Goal: Transaction & Acquisition: Purchase product/service

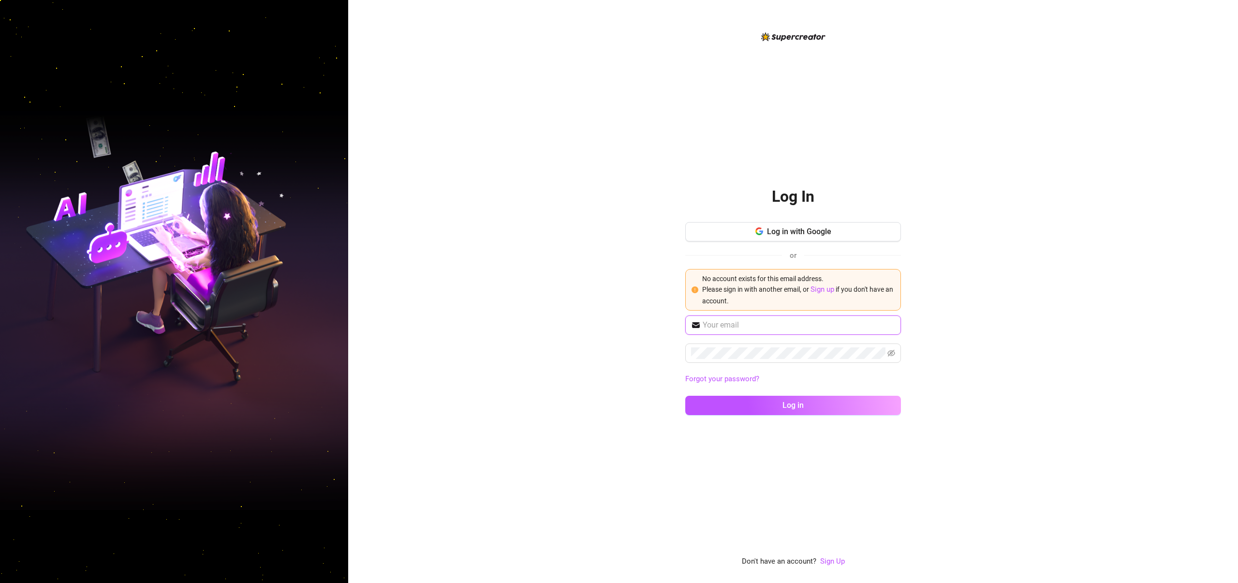
type input "[EMAIL_ADDRESS][DOMAIN_NAME]"
click at [827, 288] on link "Sign up" at bounding box center [822, 289] width 24 height 9
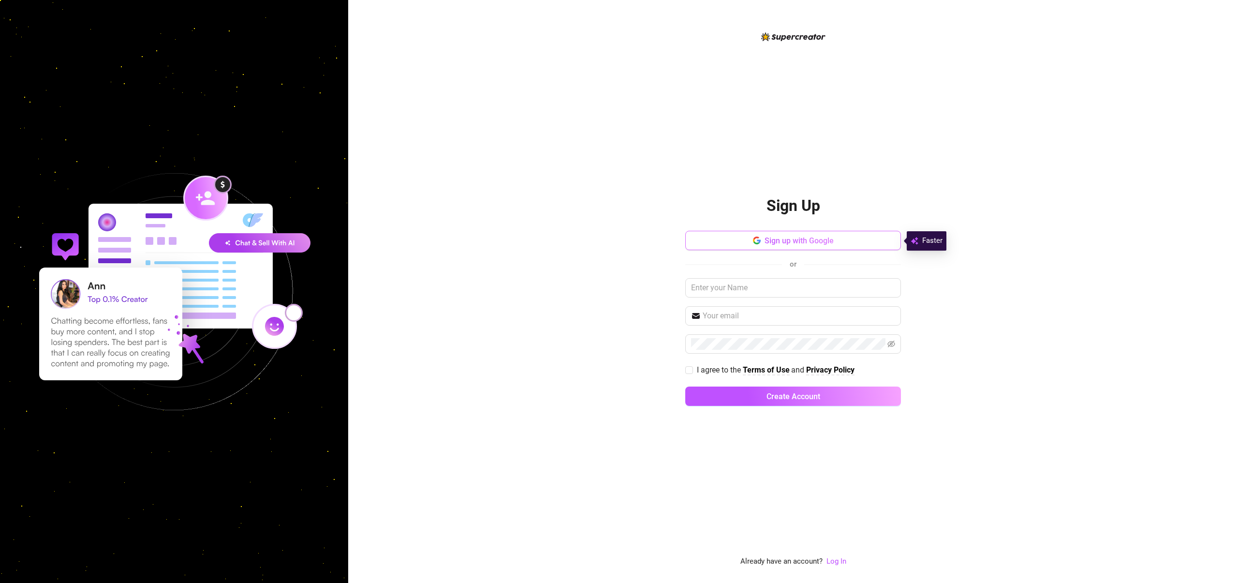
click at [826, 233] on button "Sign up with Google" at bounding box center [793, 240] width 216 height 19
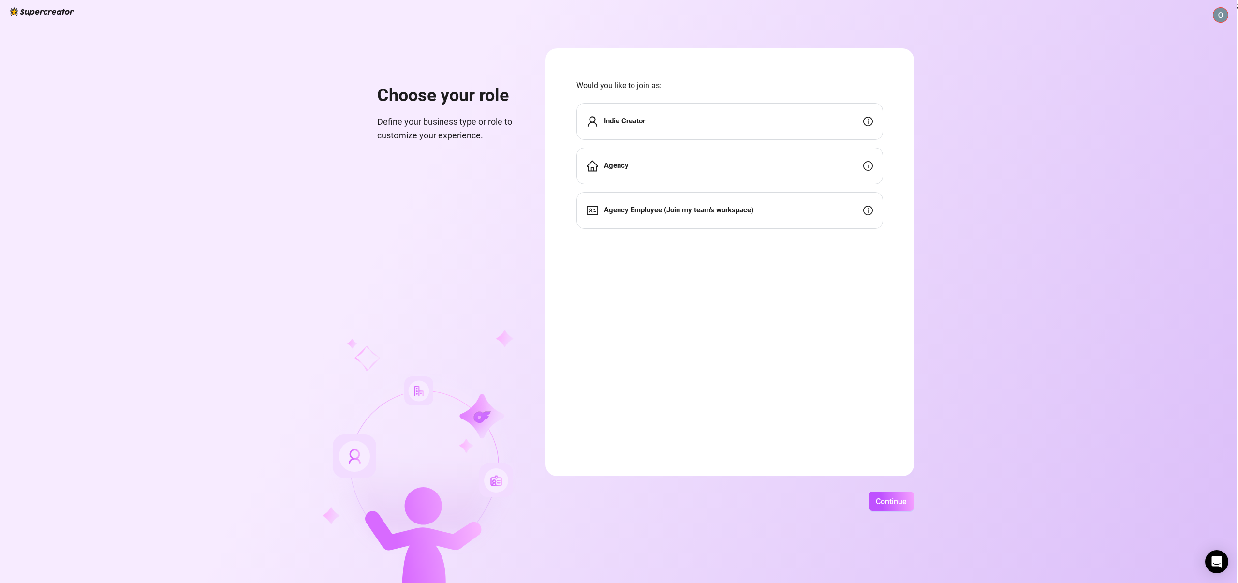
drag, startPoint x: 714, startPoint y: 118, endPoint x: 777, endPoint y: 144, distance: 67.9
click at [714, 119] on div "Indie Creator" at bounding box center [729, 121] width 306 height 37
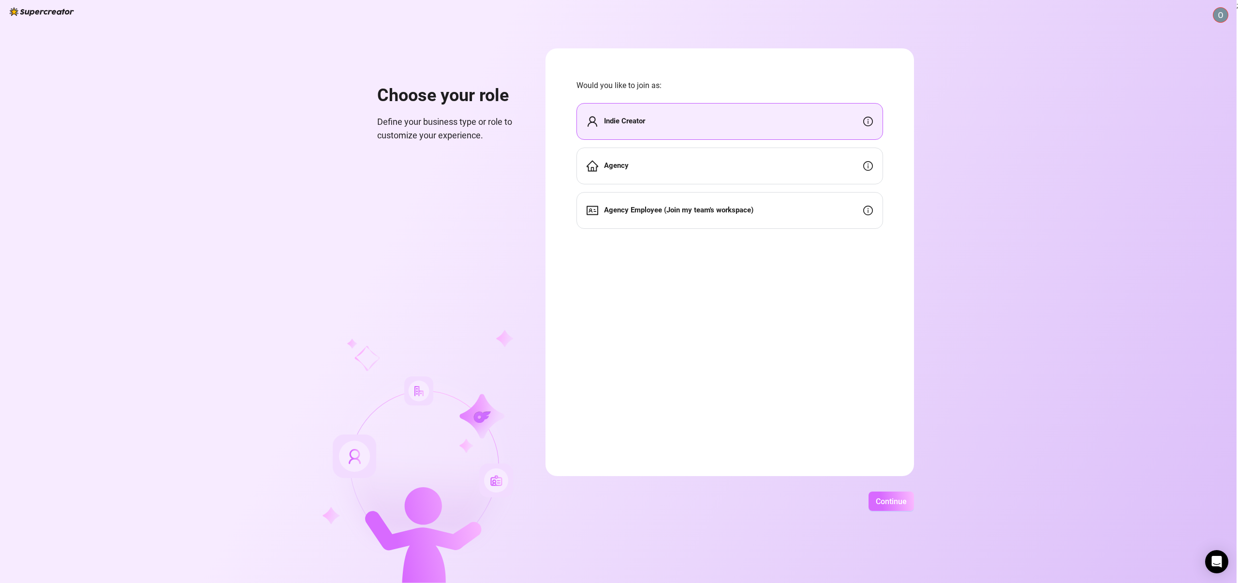
click at [897, 500] on span "Continue" at bounding box center [890, 500] width 31 height 9
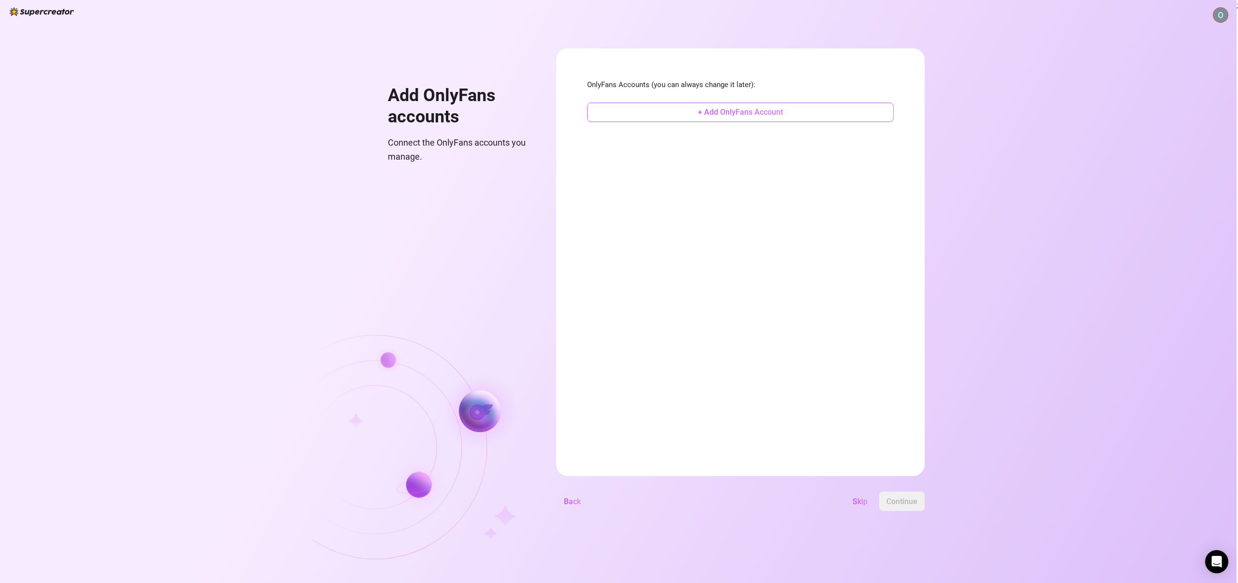
click at [737, 115] on span "+ Add OnlyFans Account" at bounding box center [740, 111] width 85 height 9
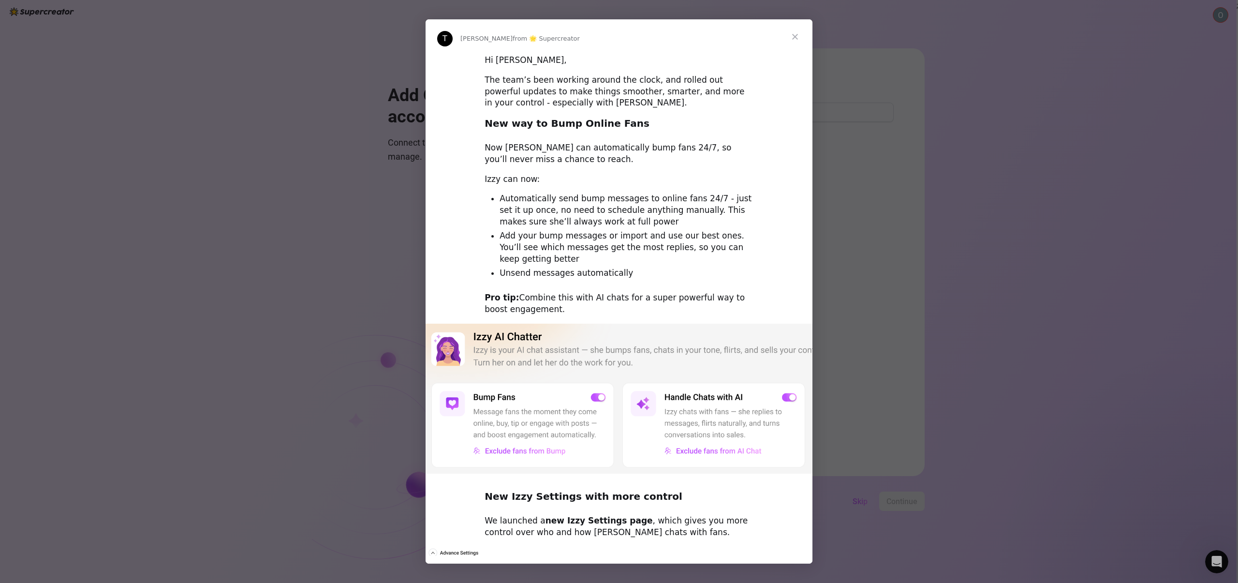
click at [795, 36] on span "Close" at bounding box center [794, 36] width 35 height 35
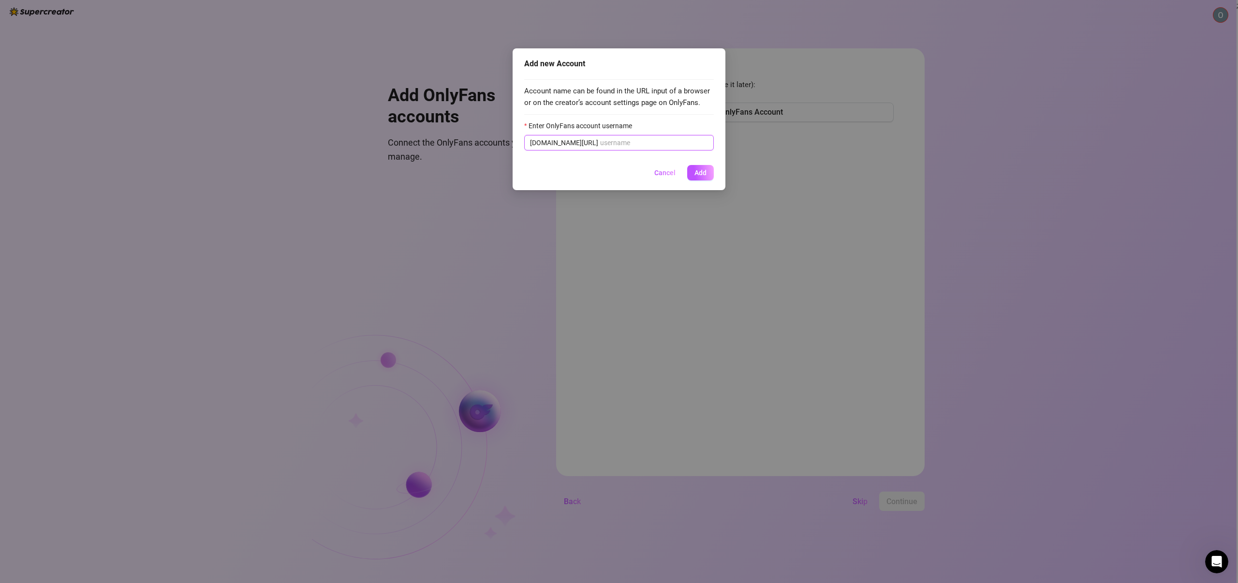
click at [640, 146] on input "Enter OnlyFans account username" at bounding box center [654, 142] width 108 height 11
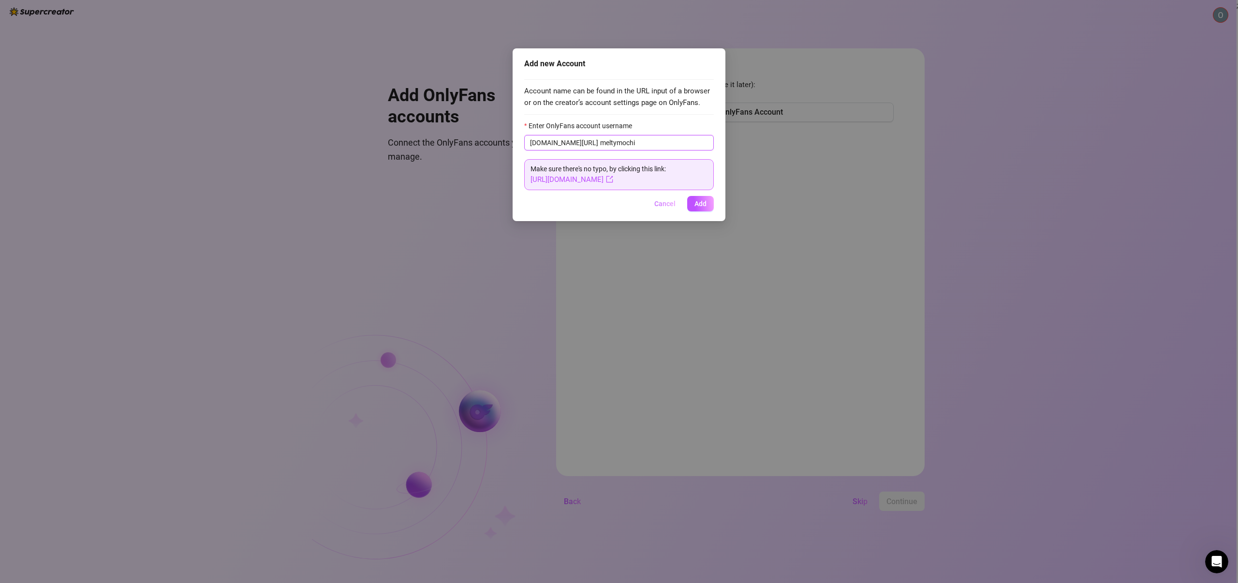
type input "meltymochi"
click at [663, 205] on span "Cancel" at bounding box center [664, 204] width 21 height 8
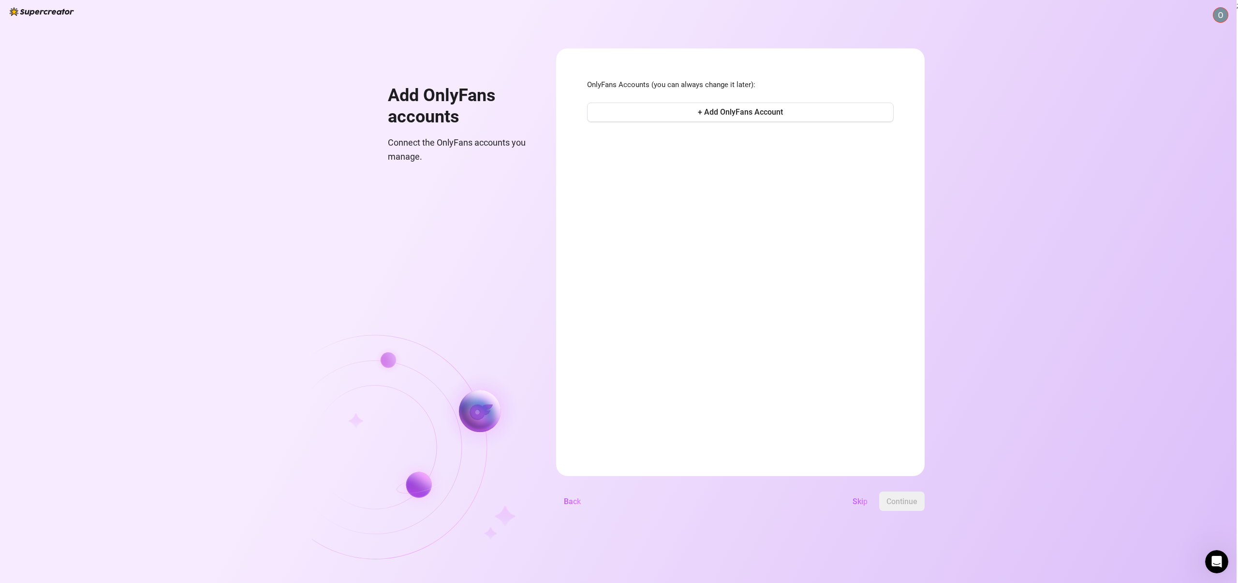
click at [1222, 10] on img at bounding box center [1220, 15] width 15 height 15
click at [859, 496] on span "Skip" at bounding box center [859, 500] width 15 height 9
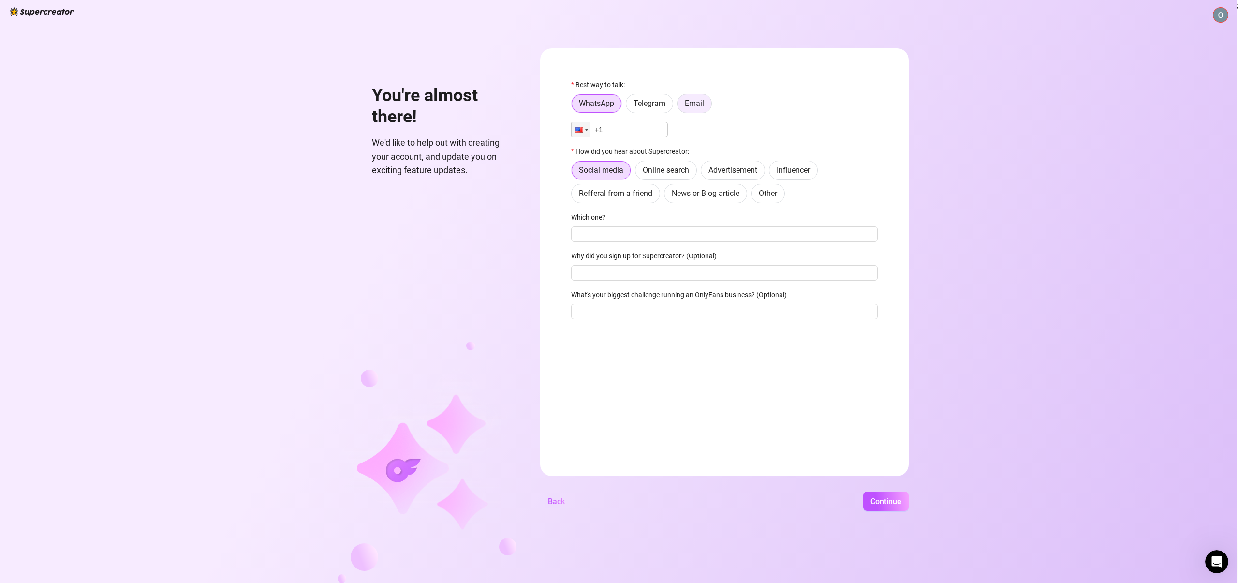
click at [683, 99] on label "Email" at bounding box center [694, 103] width 35 height 19
click at [680, 106] on input "Email" at bounding box center [680, 106] width 0 height 0
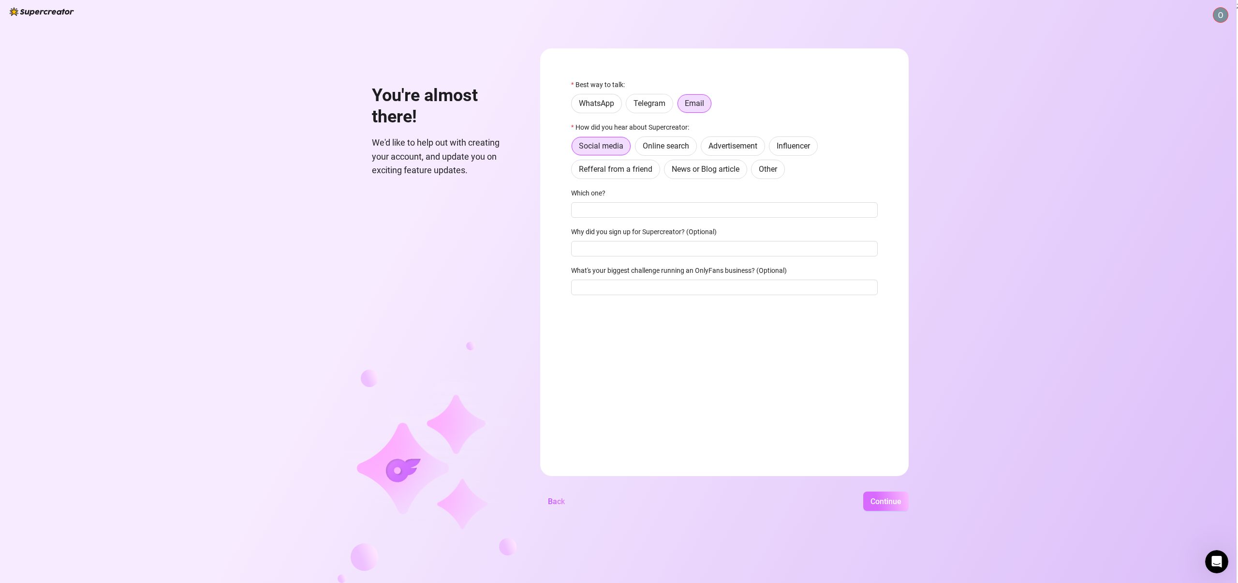
click at [879, 501] on span "Continue" at bounding box center [885, 500] width 31 height 9
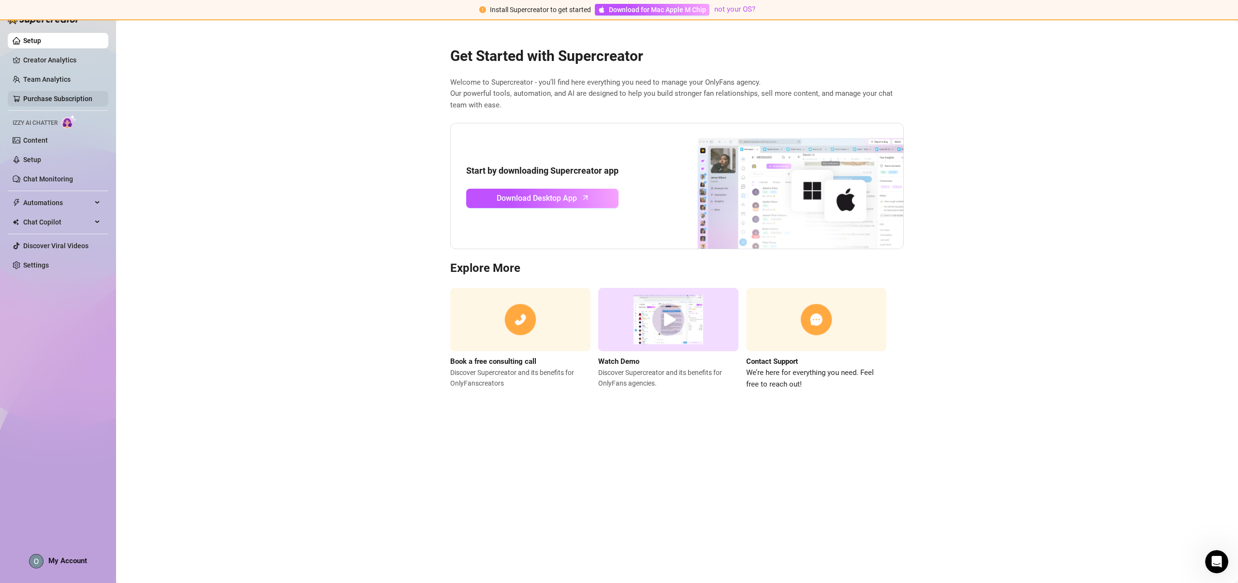
click at [73, 96] on link "Purchase Subscription" at bounding box center [57, 99] width 69 height 8
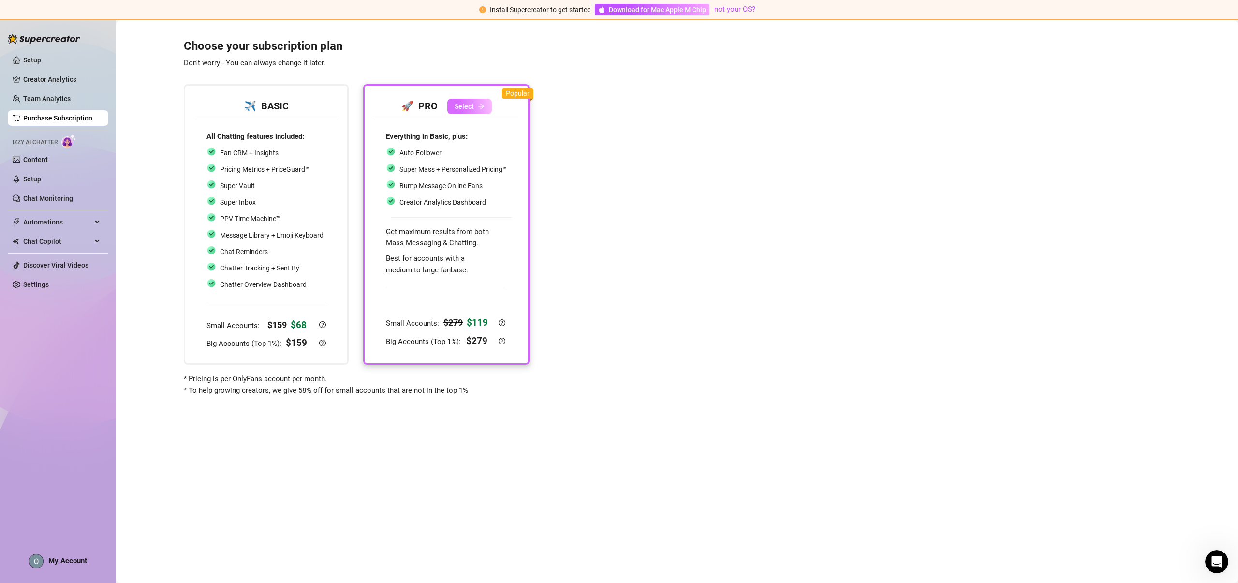
click at [474, 102] on button "Select" at bounding box center [469, 106] width 44 height 15
